Goal: Complete application form

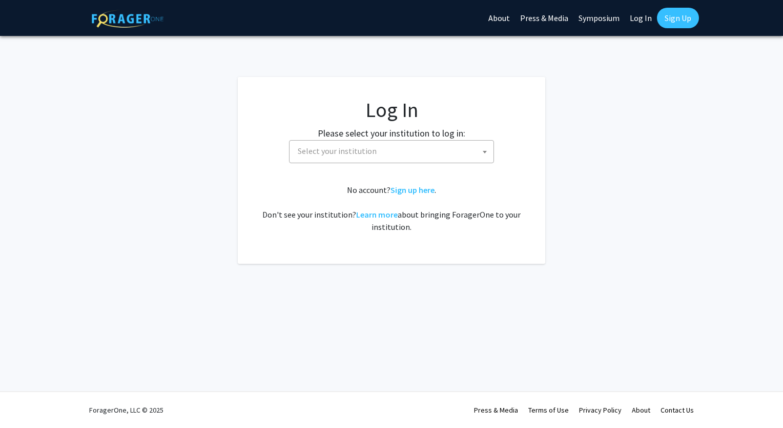
select select
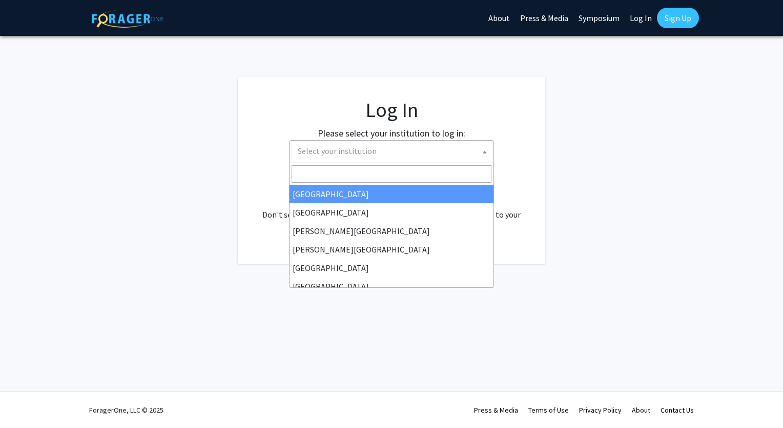
click at [421, 141] on span "Select your institution" at bounding box center [394, 150] width 200 height 21
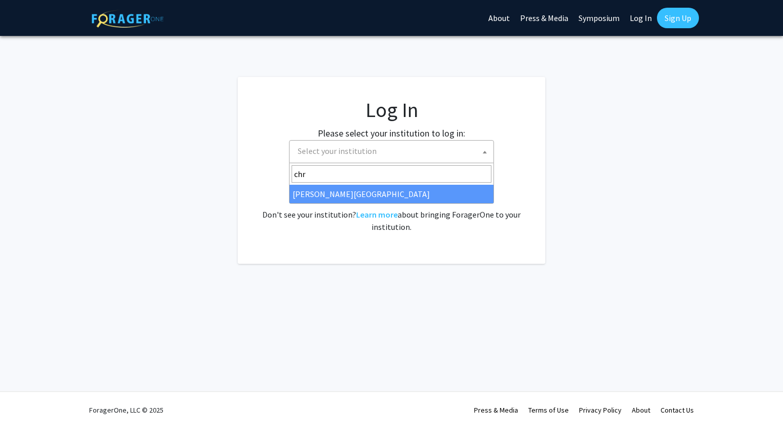
type input "chr"
select select "5"
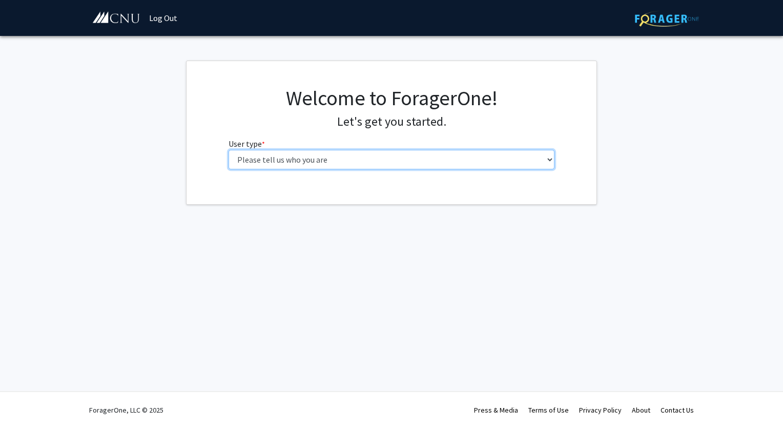
click at [362, 162] on select "Please tell us who you are Undergraduate Student Master's Student Doctoral Cand…" at bounding box center [392, 159] width 327 height 19
select select "1: undergrad"
click at [229, 150] on select "Please tell us who you are Undergraduate Student Master's Student Doctoral Cand…" at bounding box center [392, 159] width 327 height 19
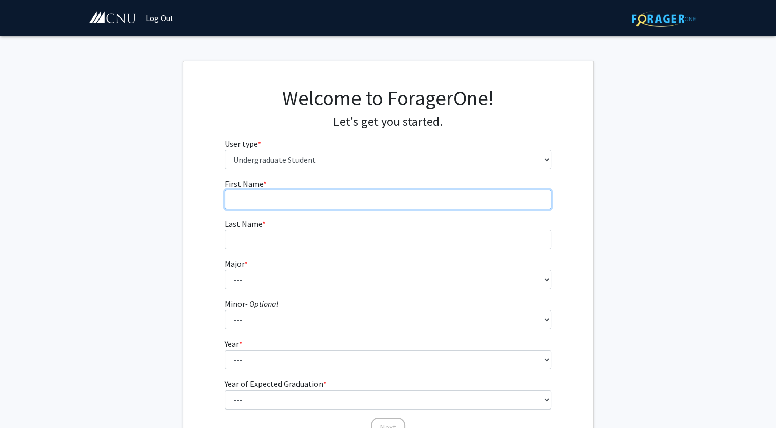
click at [287, 199] on input "First Name * required" at bounding box center [388, 199] width 327 height 19
type input "[GEOGRAPHIC_DATA]"
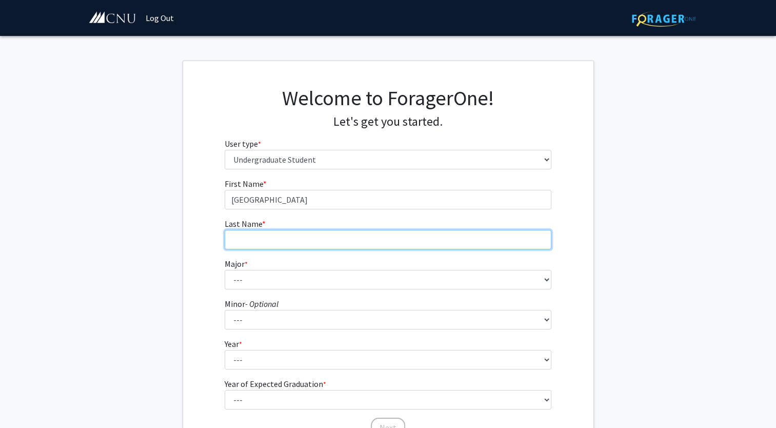
click at [449, 245] on input "Last Name * required" at bounding box center [388, 239] width 327 height 19
type input "Chipperfield"
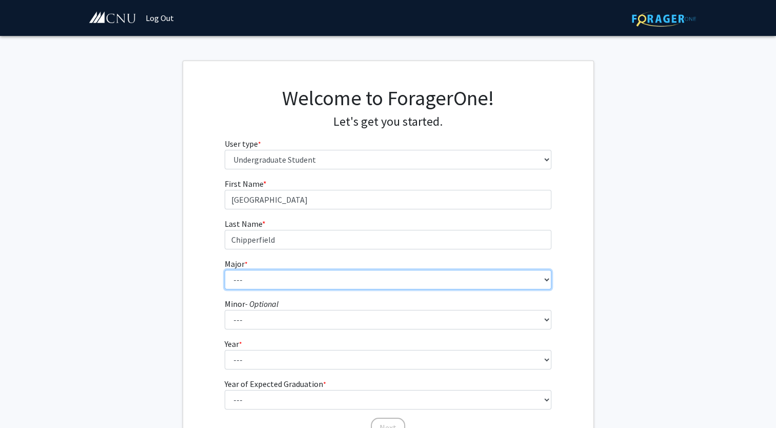
click at [271, 278] on select "--- Accounting Applied Physics Art History Biochemistry Biology Chemistry Class…" at bounding box center [388, 279] width 327 height 19
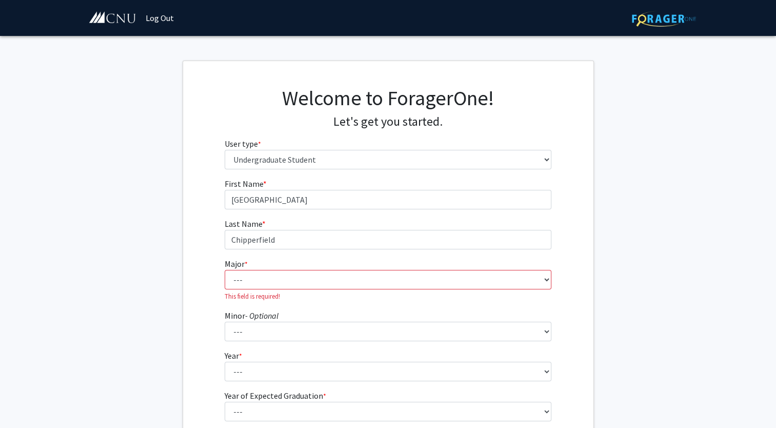
click at [278, 294] on form "First Name * required Sydney Last Name * required Chipperfield Major * required…" at bounding box center [388, 308] width 327 height 262
click at [273, 279] on select "--- Accounting Applied Physics Art History Biochemistry Biology Chemistry Class…" at bounding box center [388, 279] width 327 height 19
click at [170, 204] on fg-get-started "Welcome to ForagerOne! Let's get you started. User type * required Please tell …" at bounding box center [388, 269] width 776 height 416
click at [361, 275] on select "--- Accounting Applied Physics Art History Biochemistry Biology Chemistry Class…" at bounding box center [388, 279] width 327 height 19
select select "5: 616"
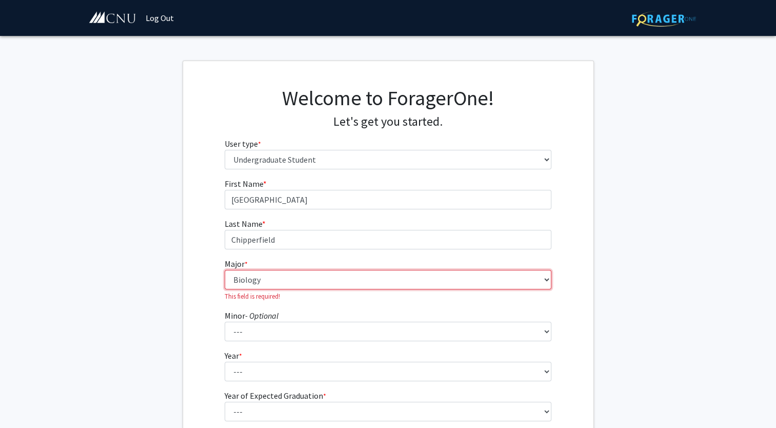
click at [225, 270] on select "--- Accounting Applied Physics Art History Biochemistry Biology Chemistry Class…" at bounding box center [388, 279] width 327 height 19
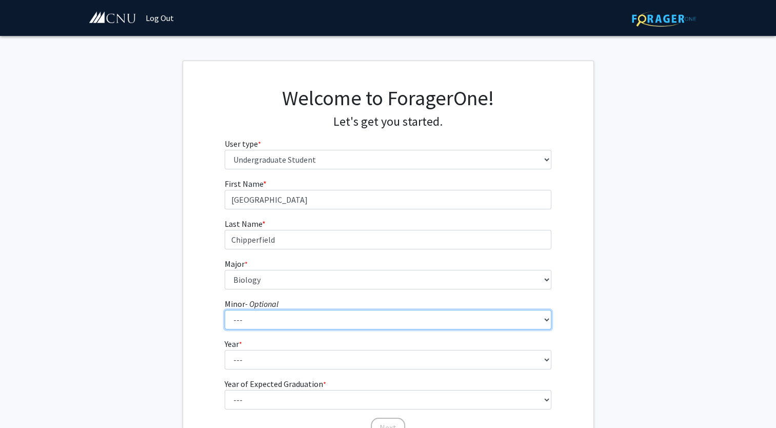
click at [306, 326] on select "--- African American Studies American Studies Anthropology Asian Studies Busine…" at bounding box center [388, 319] width 327 height 19
select select "18: 421"
click at [225, 310] on select "--- African American Studies American Studies Anthropology Asian Studies Busine…" at bounding box center [388, 319] width 327 height 19
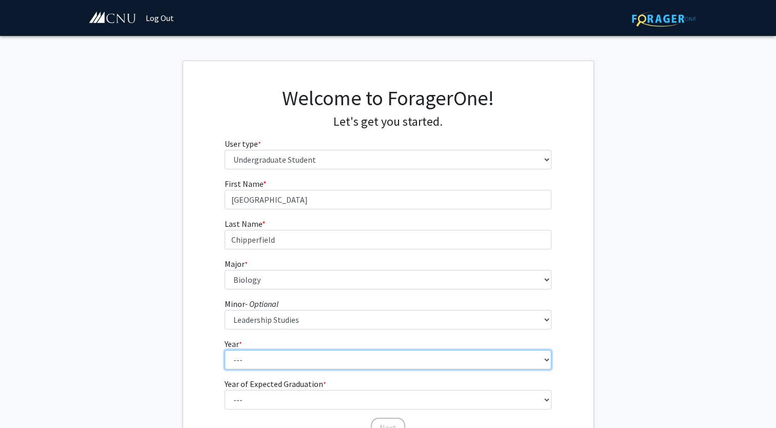
click at [344, 359] on select "--- First-year Sophomore Junior Senior Postbaccalaureate Certificate" at bounding box center [388, 359] width 327 height 19
select select "2: sophomore"
click at [225, 350] on select "--- First-year Sophomore Junior Senior Postbaccalaureate Certificate" at bounding box center [388, 359] width 327 height 19
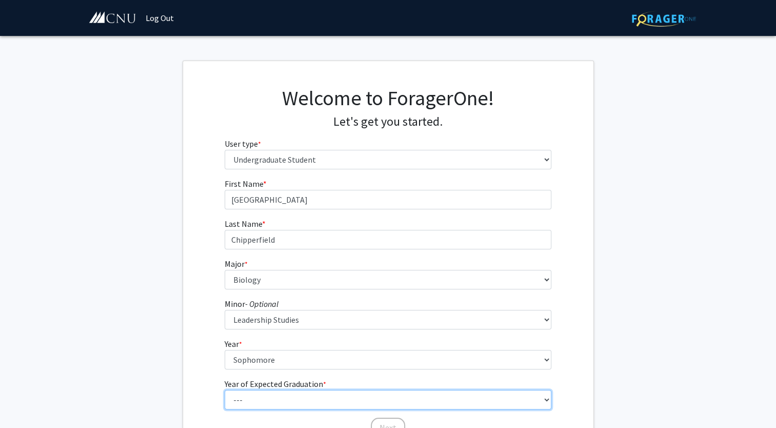
click at [283, 395] on select "--- 2025 2026 2027 2028 2029 2030 2031 2032 2033 2034" at bounding box center [388, 399] width 327 height 19
select select "4: 2028"
click at [225, 390] on select "--- 2025 2026 2027 2028 2029 2030 2031 2032 2033 2034" at bounding box center [388, 399] width 327 height 19
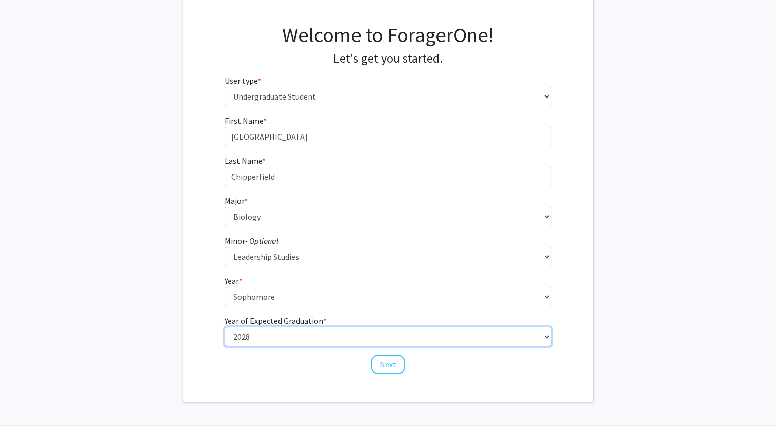
scroll to position [96, 0]
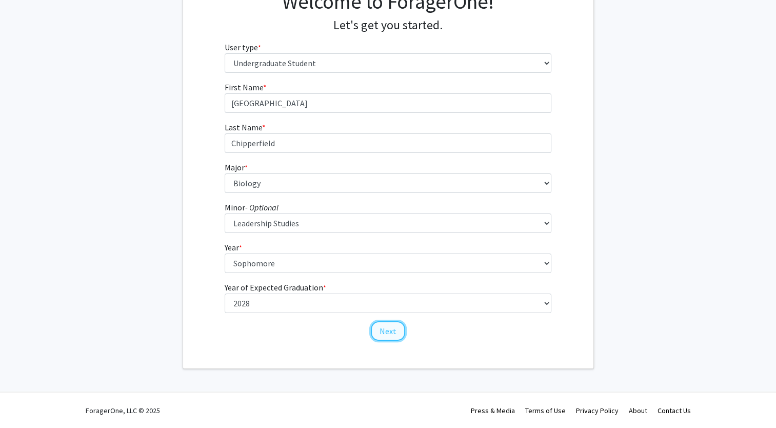
click at [391, 327] on button "Next" at bounding box center [388, 330] width 34 height 19
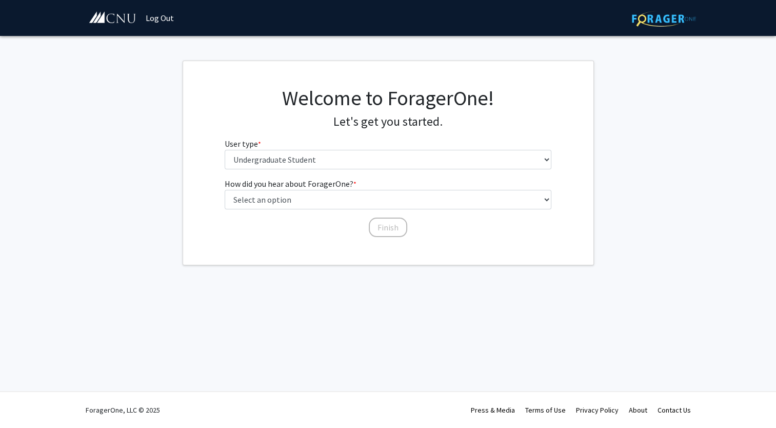
scroll to position [0, 0]
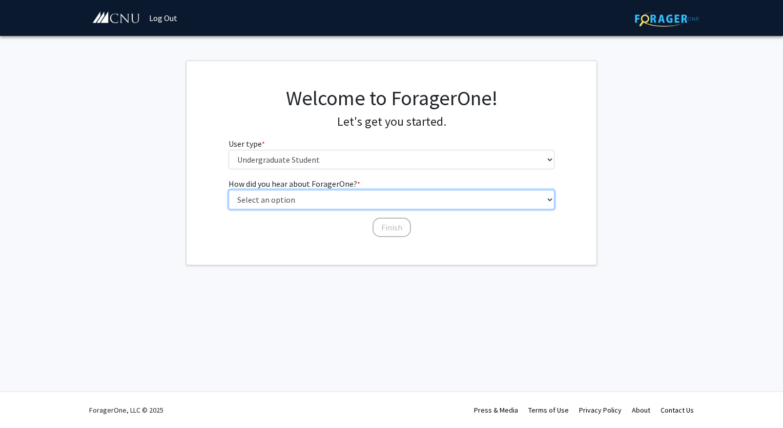
click at [315, 199] on select "Select an option Peer/student recommendation Faculty/staff recommendation Unive…" at bounding box center [392, 199] width 327 height 19
select select "3: university_website"
click at [229, 190] on select "Select an option Peer/student recommendation Faculty/staff recommendation Unive…" at bounding box center [392, 199] width 327 height 19
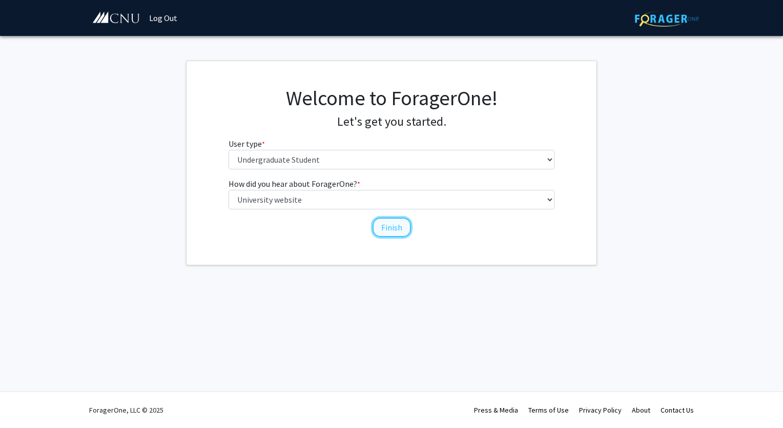
click at [390, 228] on button "Finish" at bounding box center [392, 226] width 38 height 19
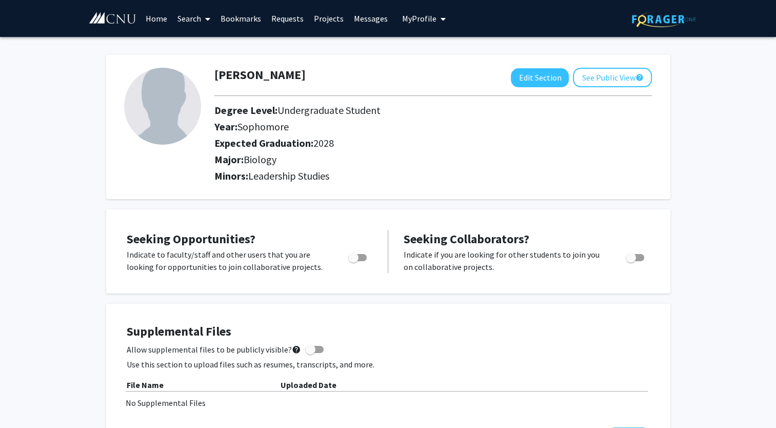
click at [354, 259] on span "Toggle" at bounding box center [353, 257] width 10 height 10
click at [353, 261] on input "Are you actively seeking opportunities?" at bounding box center [353, 261] width 1 height 1
checkbox input "true"
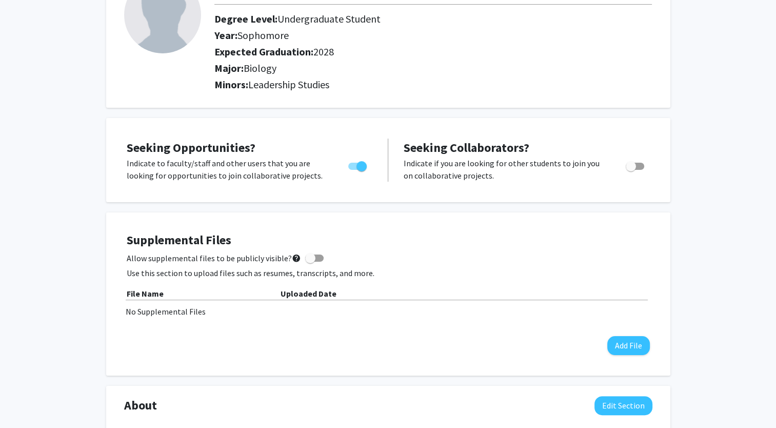
scroll to position [91, 0]
